Goal: Task Accomplishment & Management: Use online tool/utility

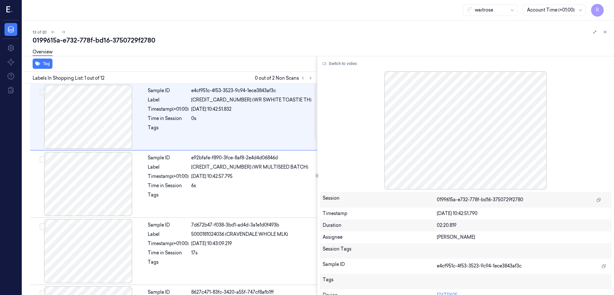
click at [314, 75] on div at bounding box center [306, 78] width 15 height 8
click at [313, 76] on icon at bounding box center [310, 78] width 4 height 4
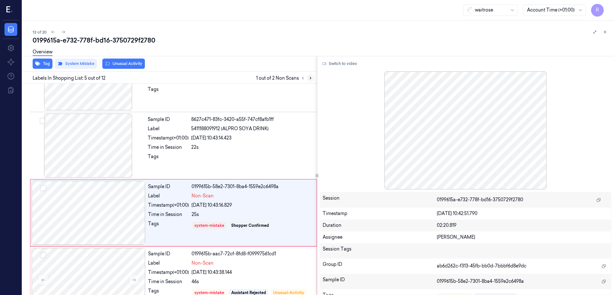
scroll to position [196, 0]
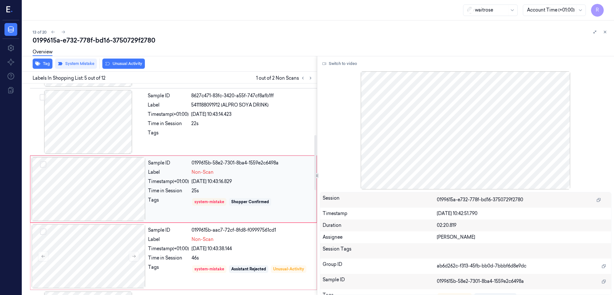
click at [95, 188] on div at bounding box center [89, 189] width 114 height 64
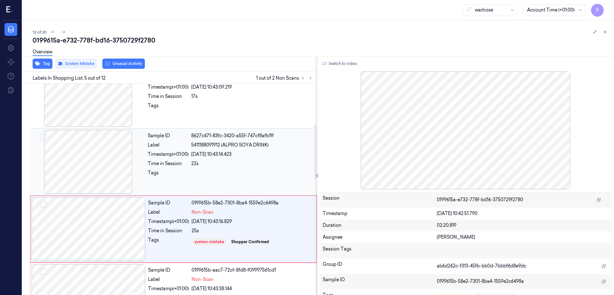
click at [116, 165] on div at bounding box center [88, 162] width 114 height 64
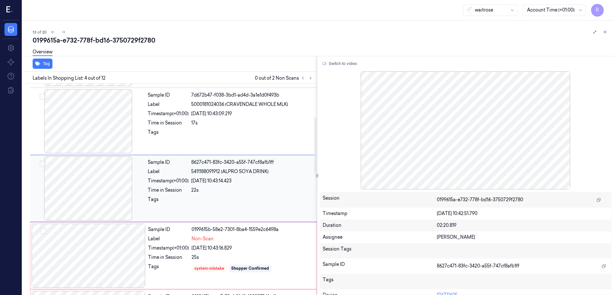
scroll to position [129, 0]
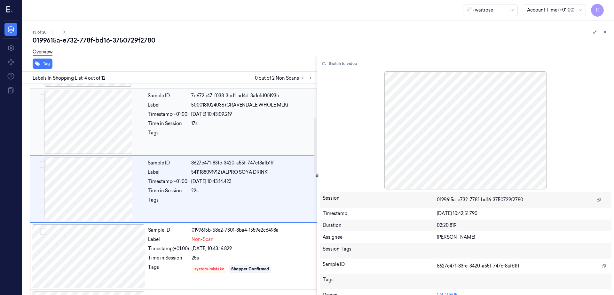
click at [99, 124] on div at bounding box center [88, 122] width 114 height 64
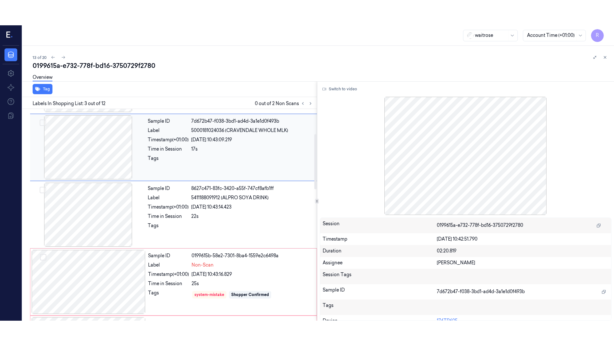
scroll to position [62, 0]
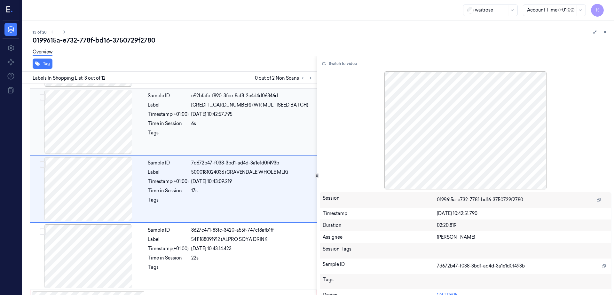
click at [349, 61] on button "Switch to video" at bounding box center [340, 64] width 40 height 10
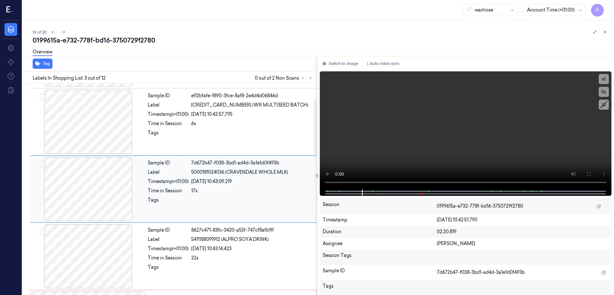
click at [86, 190] on div at bounding box center [88, 189] width 114 height 64
click at [591, 173] on icon at bounding box center [588, 173] width 5 height 5
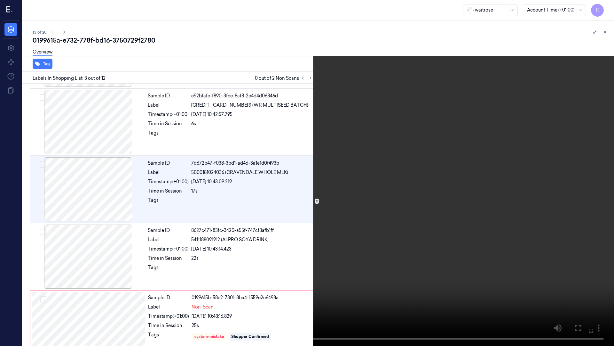
click at [376, 201] on video at bounding box center [307, 173] width 614 height 346
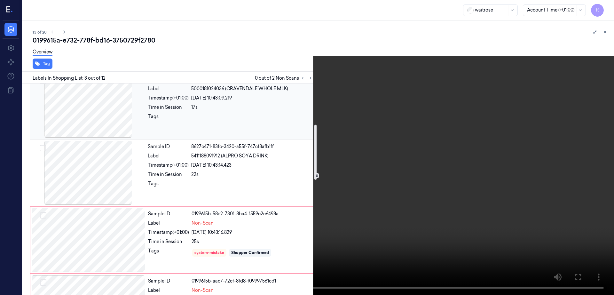
scroll to position [157, 0]
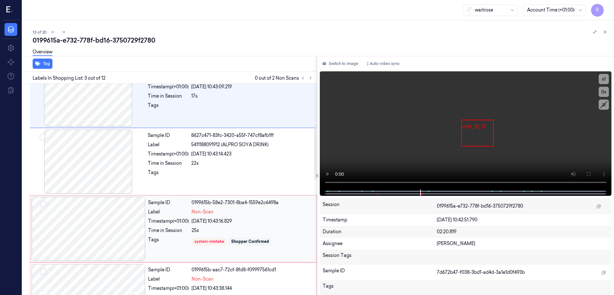
click at [90, 225] on div at bounding box center [89, 229] width 114 height 64
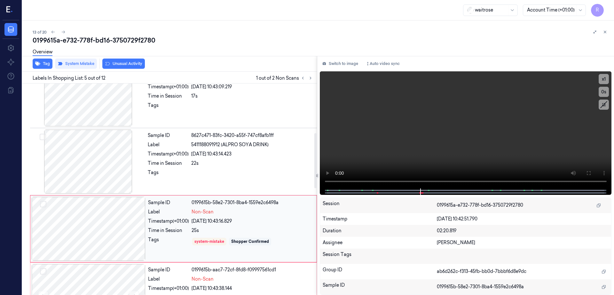
scroll to position [196, 0]
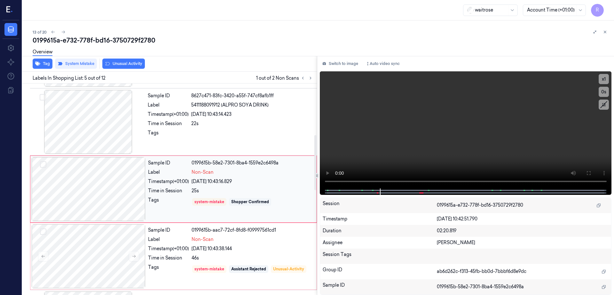
click at [92, 200] on div at bounding box center [89, 189] width 114 height 64
click at [98, 137] on div at bounding box center [88, 122] width 114 height 64
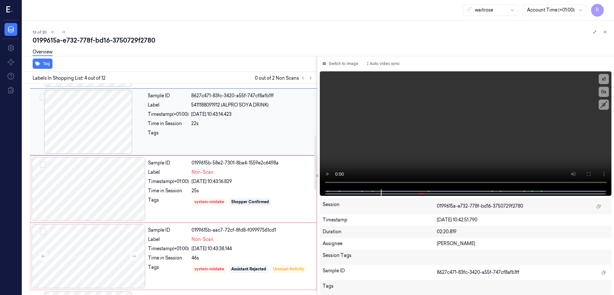
scroll to position [129, 0]
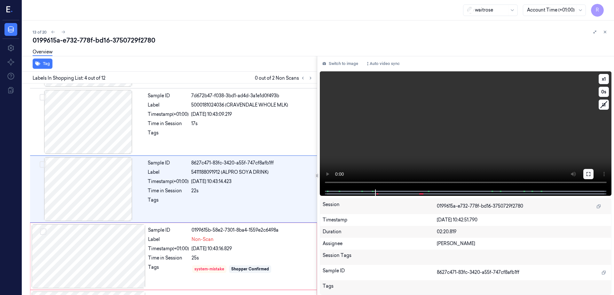
click at [594, 174] on button at bounding box center [589, 174] width 10 height 10
click at [97, 189] on div at bounding box center [88, 189] width 114 height 64
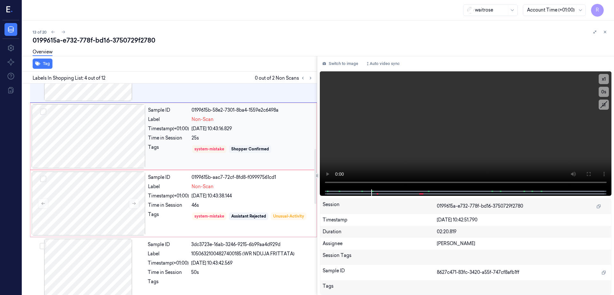
click at [92, 166] on div at bounding box center [89, 136] width 114 height 64
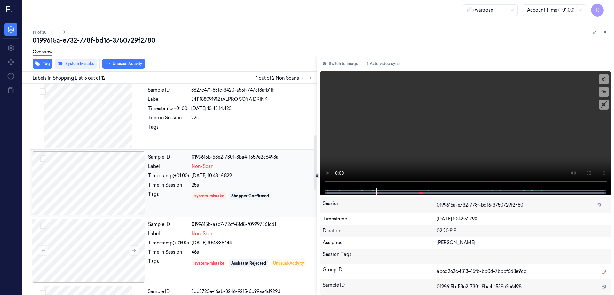
scroll to position [196, 0]
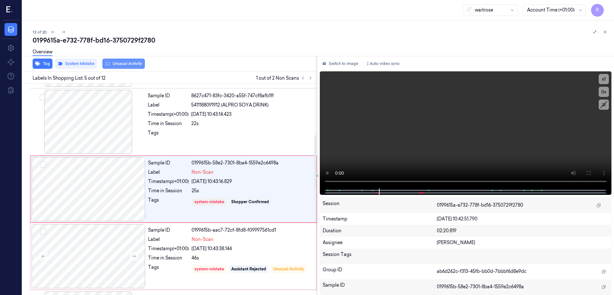
click at [137, 64] on button "Unusual Activity" at bounding box center [123, 64] width 43 height 10
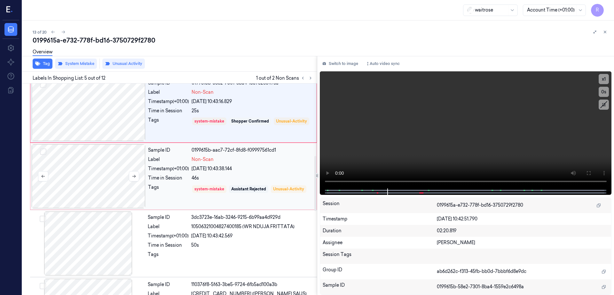
click at [103, 176] on div at bounding box center [89, 176] width 114 height 64
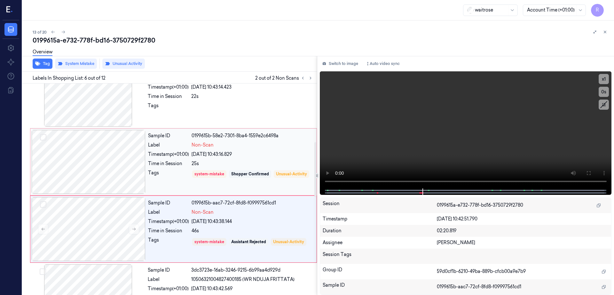
click at [99, 163] on div at bounding box center [89, 162] width 114 height 64
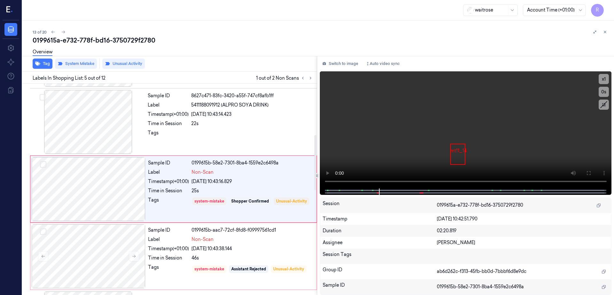
click at [125, 39] on div "0199615a-e732-778f-bd16-3750729f2780" at bounding box center [321, 40] width 577 height 9
copy div "3750729f2780"
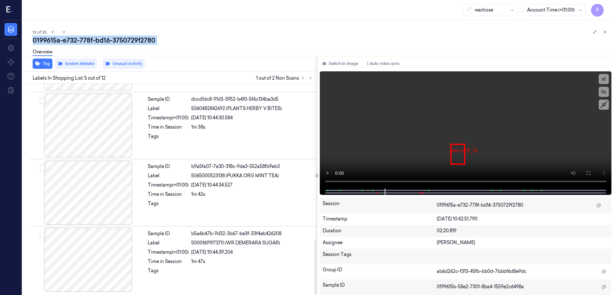
scroll to position [597, 0]
